Goal: Find specific page/section: Find specific page/section

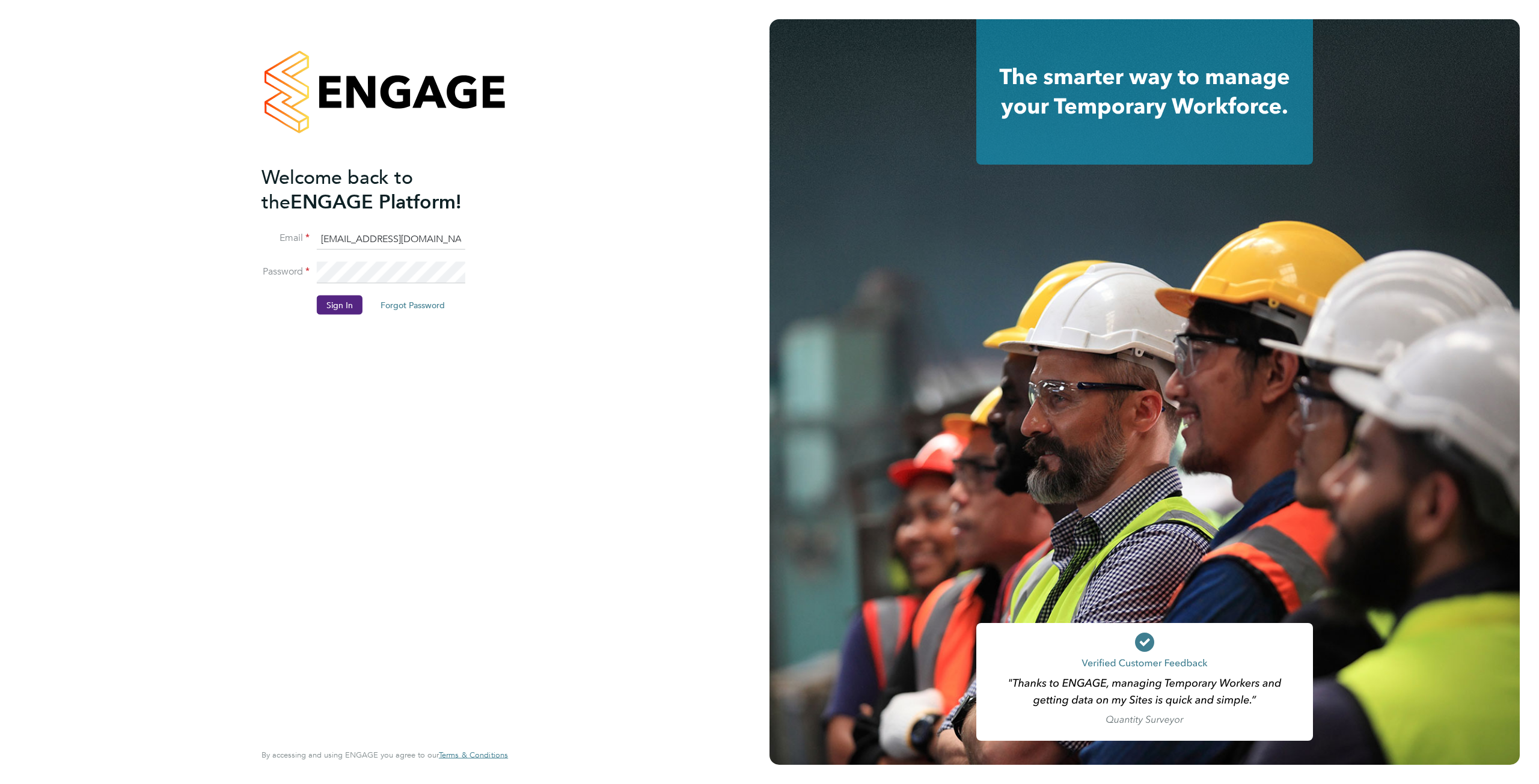
click at [397, 233] on input "[EMAIL_ADDRESS][DOMAIN_NAME]" at bounding box center [391, 239] width 148 height 21
type input "[PERSON_NAME][EMAIL_ADDRESS][PERSON_NAME][DOMAIN_NAME]"
click at [345, 304] on button "Sign In" at bounding box center [339, 304] width 46 height 19
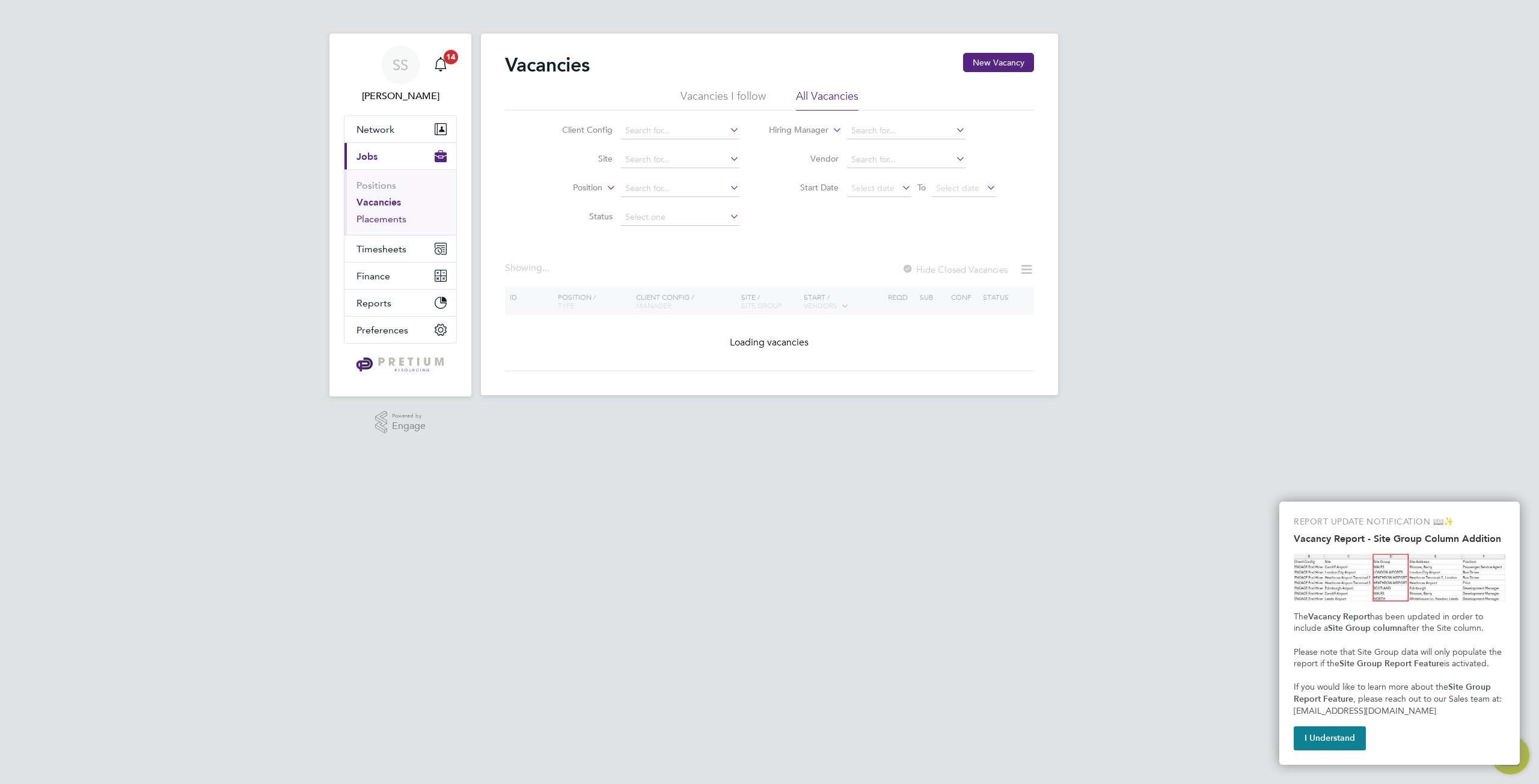
click at [397, 219] on link "Placements" at bounding box center [382, 219] width 50 height 11
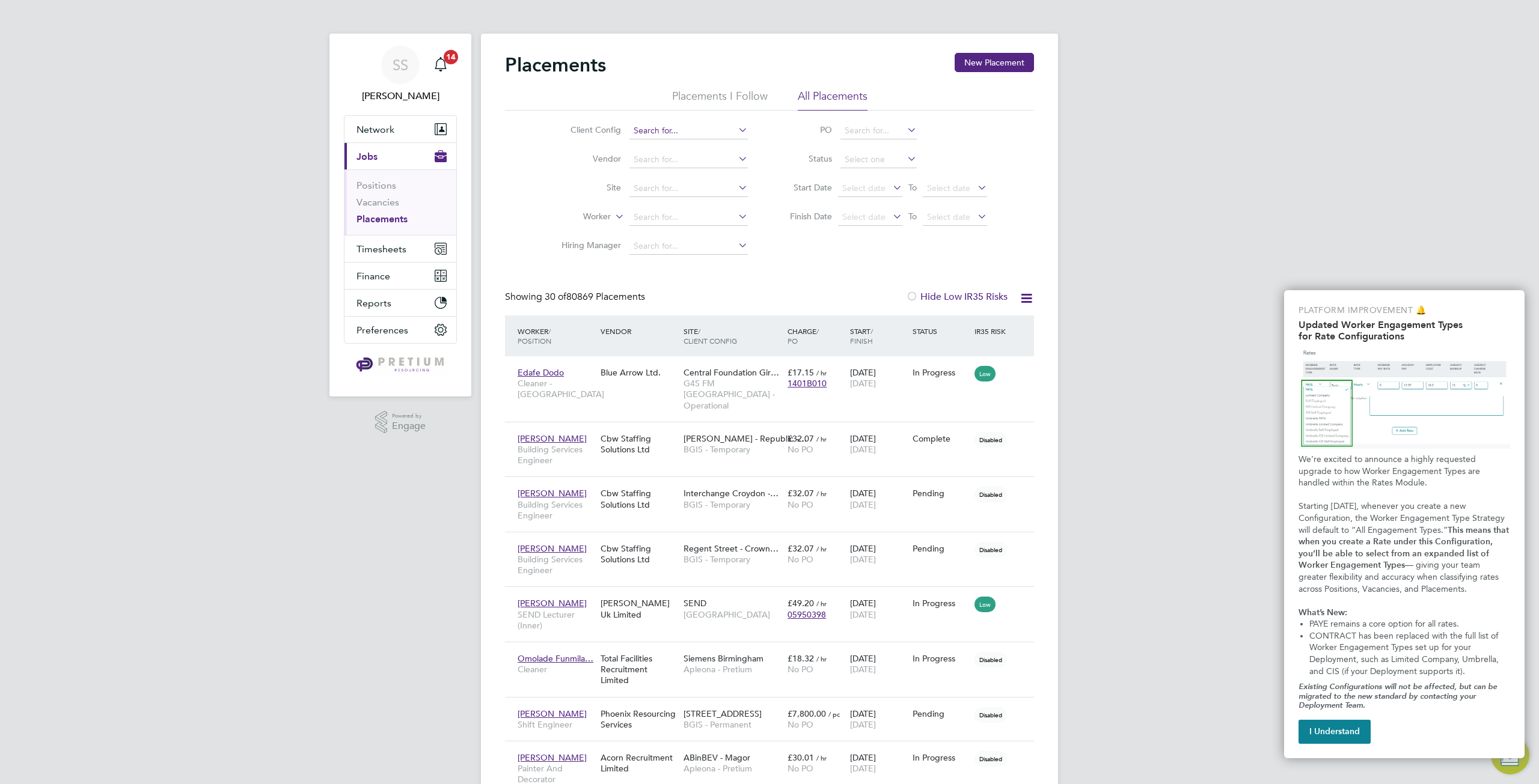
click at [662, 127] on input at bounding box center [689, 131] width 118 height 17
type input "G"
